Goal: Navigation & Orientation: Find specific page/section

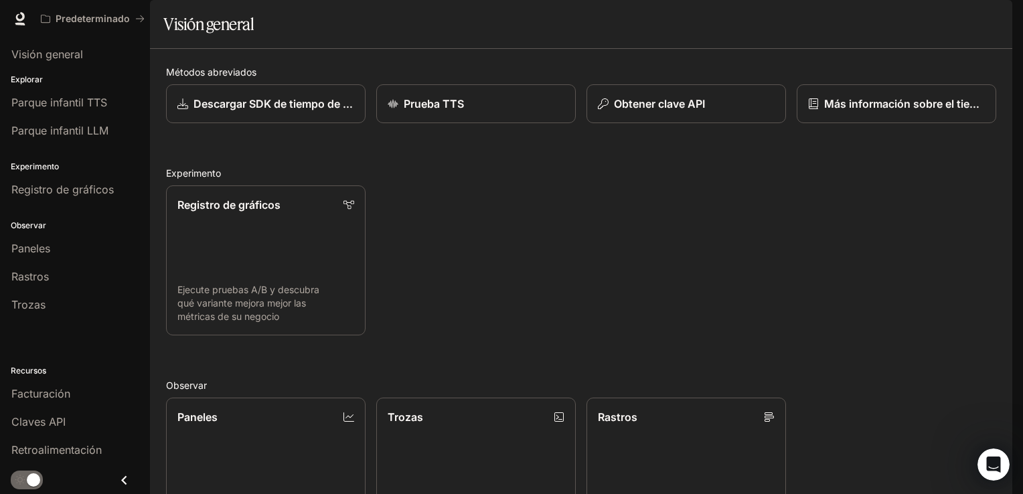
click at [348, 37] on div "Visión general" at bounding box center [581, 24] width 836 height 27
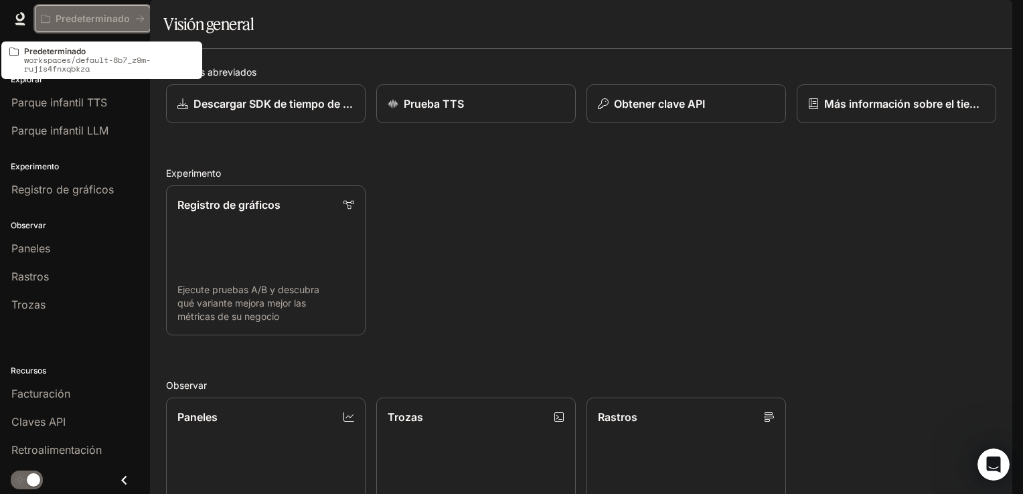
click at [121, 21] on p "Predeterminado" at bounding box center [93, 18] width 74 height 11
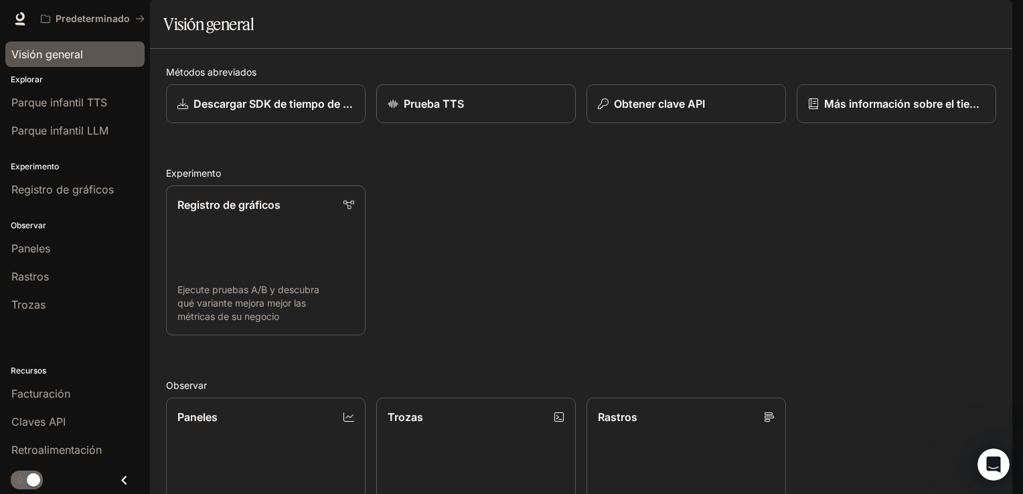
click at [81, 55] on span "Visión general" at bounding box center [47, 54] width 72 height 16
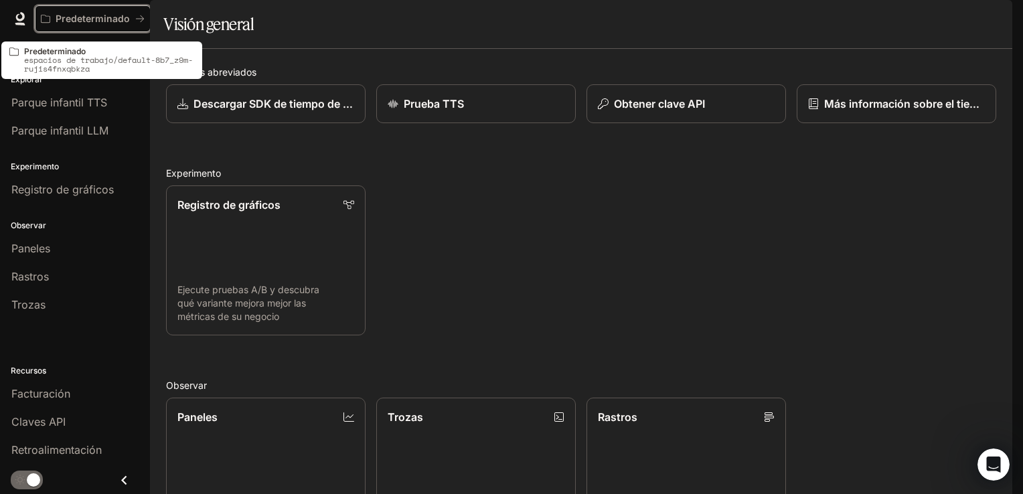
click at [116, 17] on p "Predeterminado" at bounding box center [93, 18] width 74 height 11
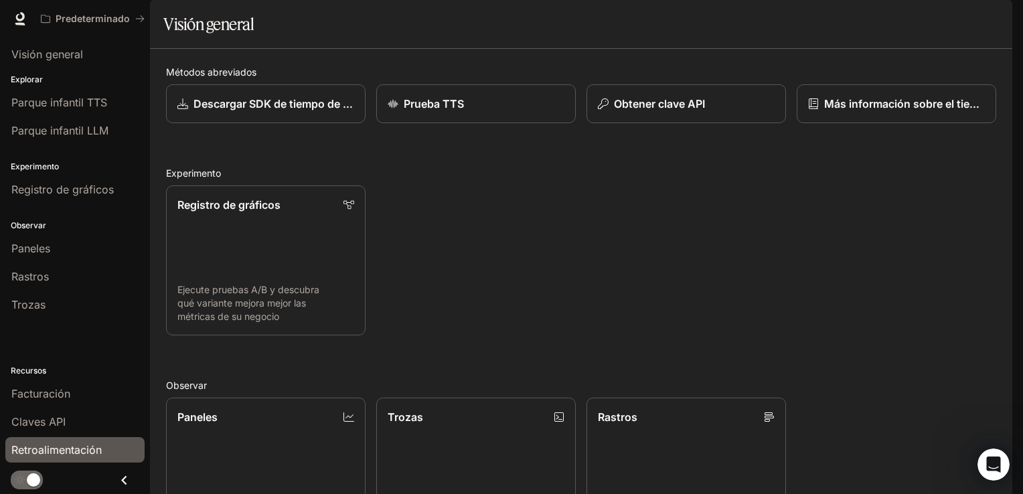
click at [62, 445] on span "Retroalimentación" at bounding box center [56, 450] width 90 height 16
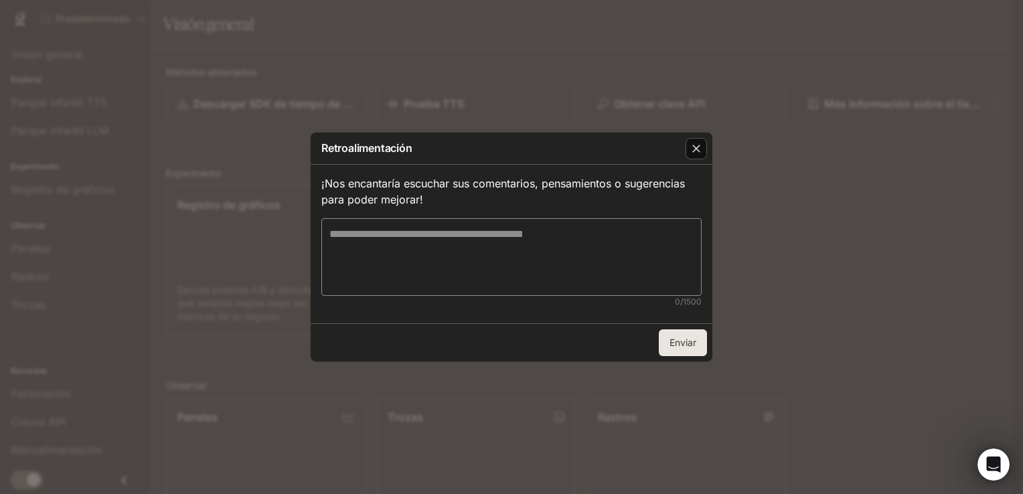
click at [699, 141] on div "button" at bounding box center [696, 148] width 21 height 21
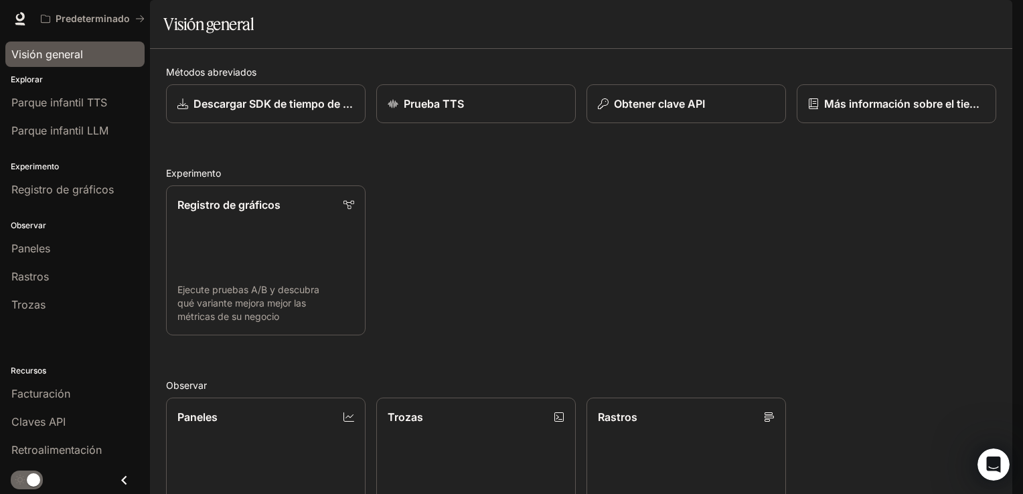
click at [72, 59] on span "Visión general" at bounding box center [47, 54] width 72 height 16
